Goal: Information Seeking & Learning: Find specific fact

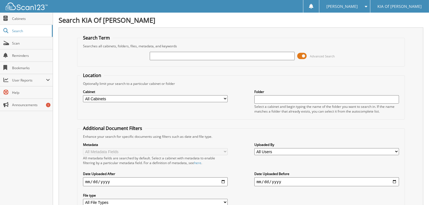
click at [162, 55] on input "text" at bounding box center [222, 56] width 145 height 8
type input "6158846"
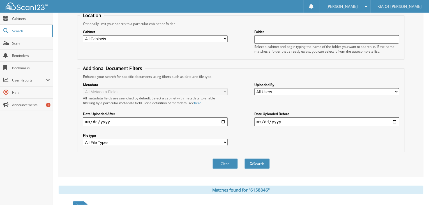
scroll to position [103, 0]
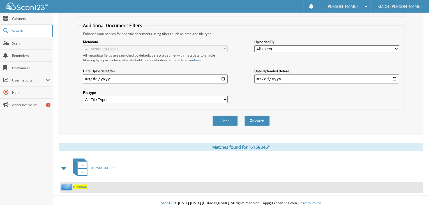
click at [79, 185] on span "6158846" at bounding box center [80, 187] width 14 height 5
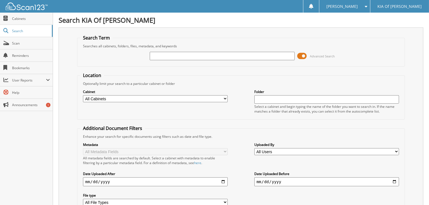
click at [159, 56] on input "text" at bounding box center [222, 56] width 145 height 8
type input "6158974"
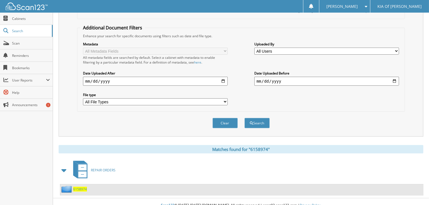
scroll to position [103, 0]
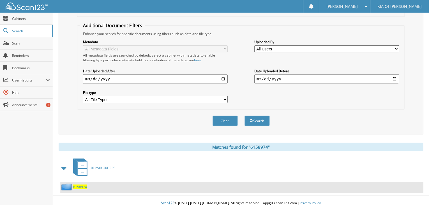
click at [80, 185] on span "6158974" at bounding box center [80, 187] width 14 height 5
